Goal: Book appointment/travel/reservation

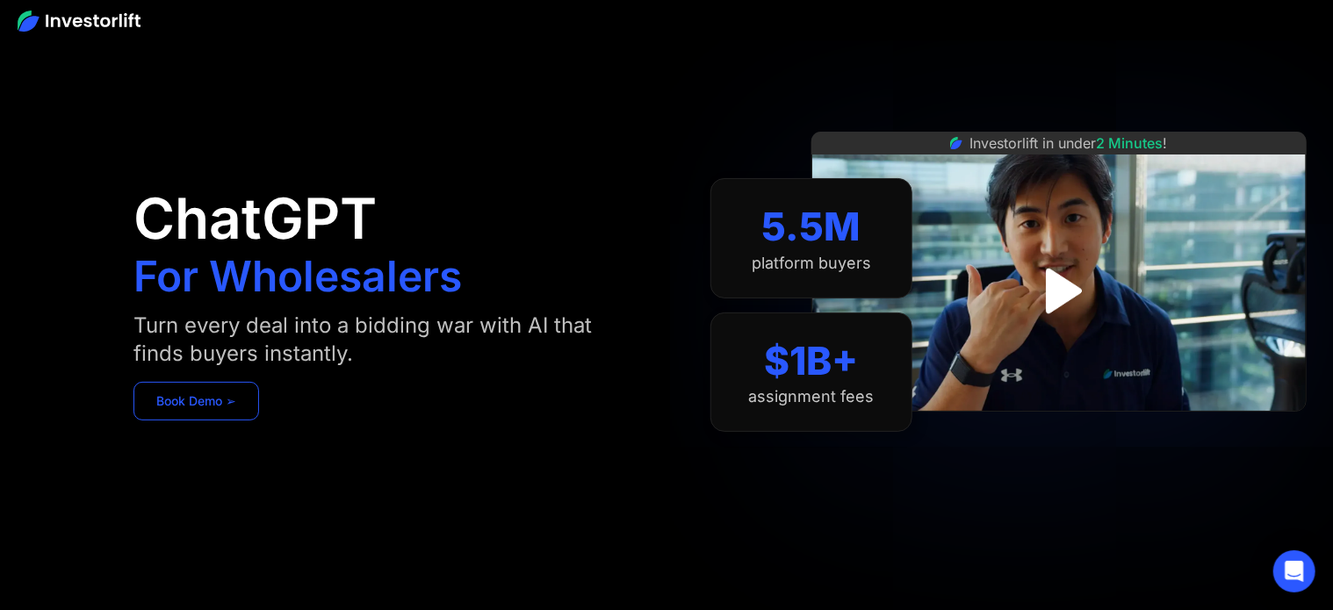
click at [219, 407] on link "Book Demo ➢" at bounding box center [196, 401] width 126 height 39
